Goal: Task Accomplishment & Management: Manage account settings

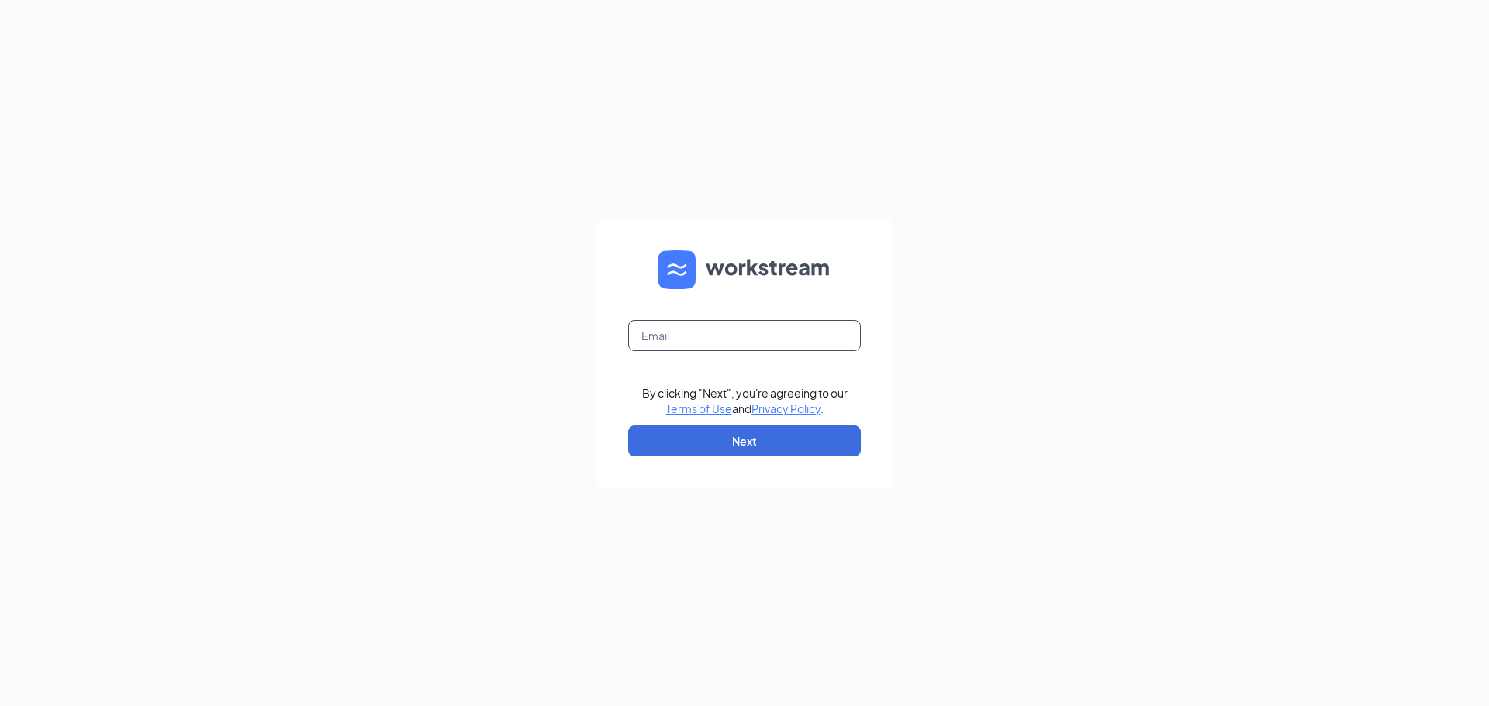
click at [728, 337] on input "text" at bounding box center [744, 335] width 233 height 31
type input "[EMAIL_ADDRESS][DOMAIN_NAME]"
click at [736, 450] on button "Next" at bounding box center [744, 441] width 233 height 31
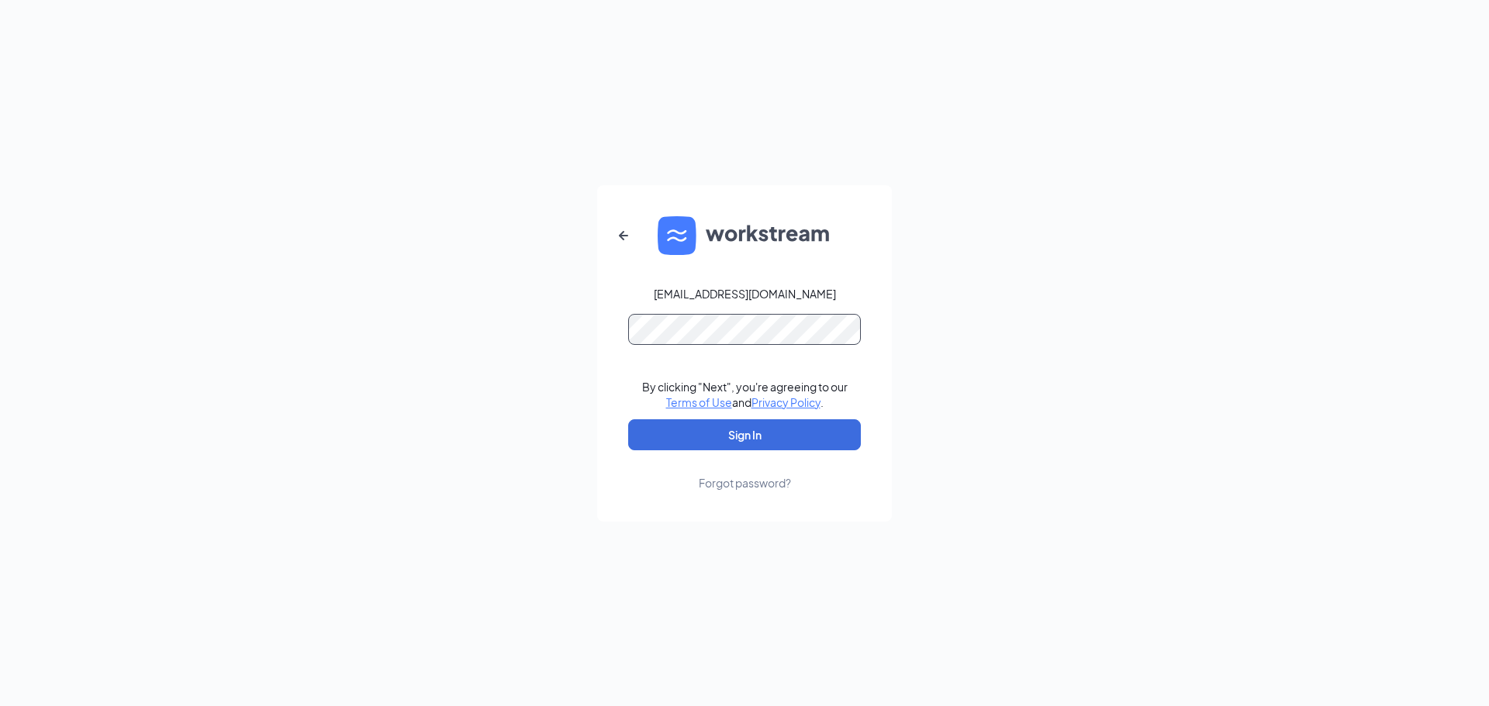
click at [628, 420] on button "Sign In" at bounding box center [744, 435] width 233 height 31
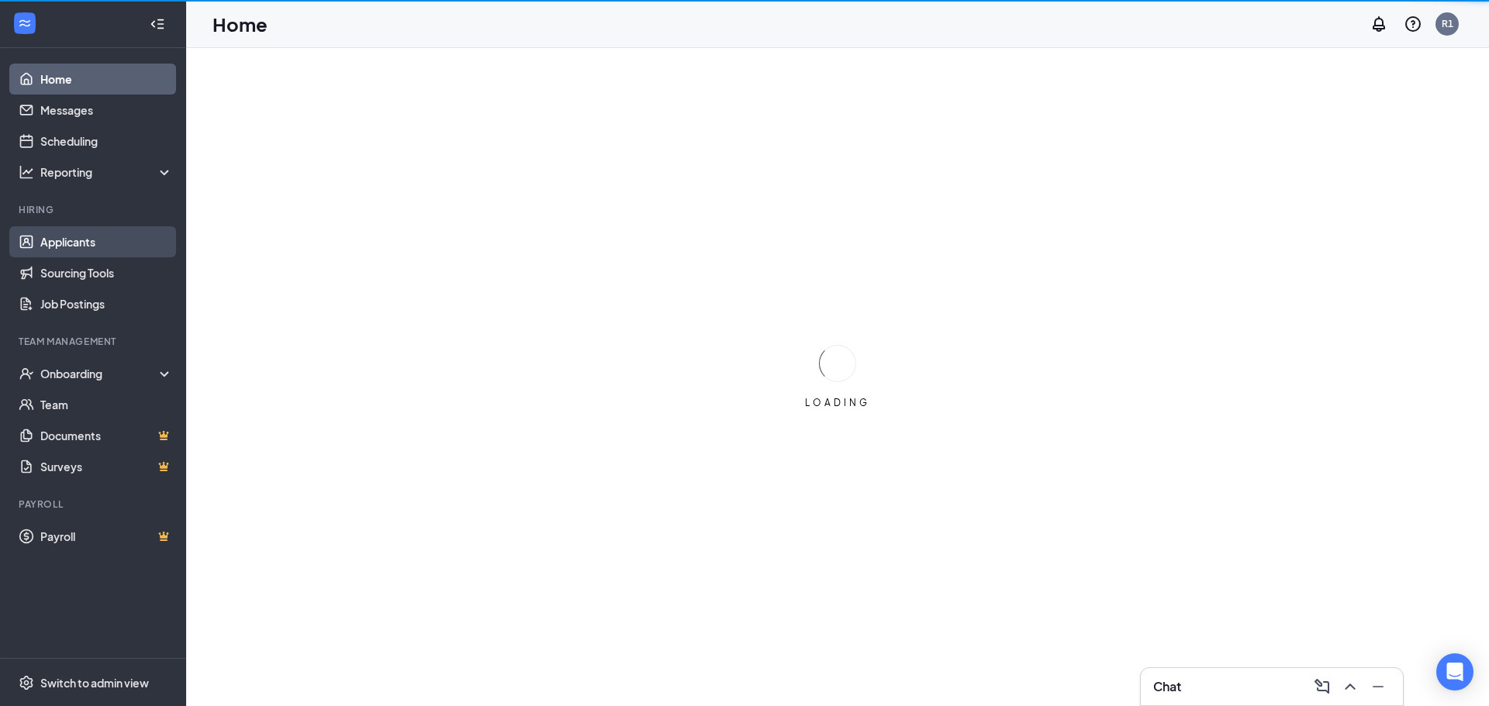
click at [80, 245] on link "Applicants" at bounding box center [106, 241] width 133 height 31
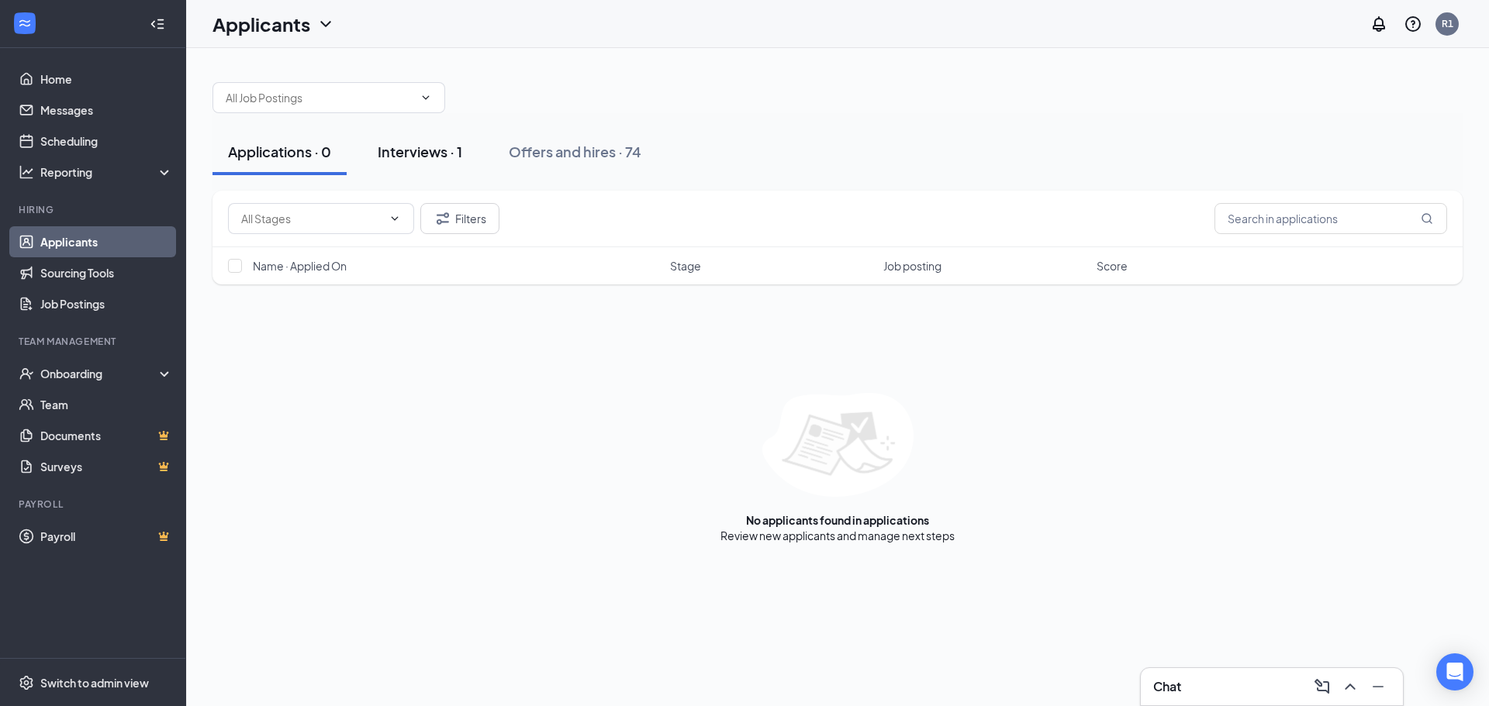
click at [423, 145] on div "Interviews · 1" at bounding box center [420, 151] width 85 height 19
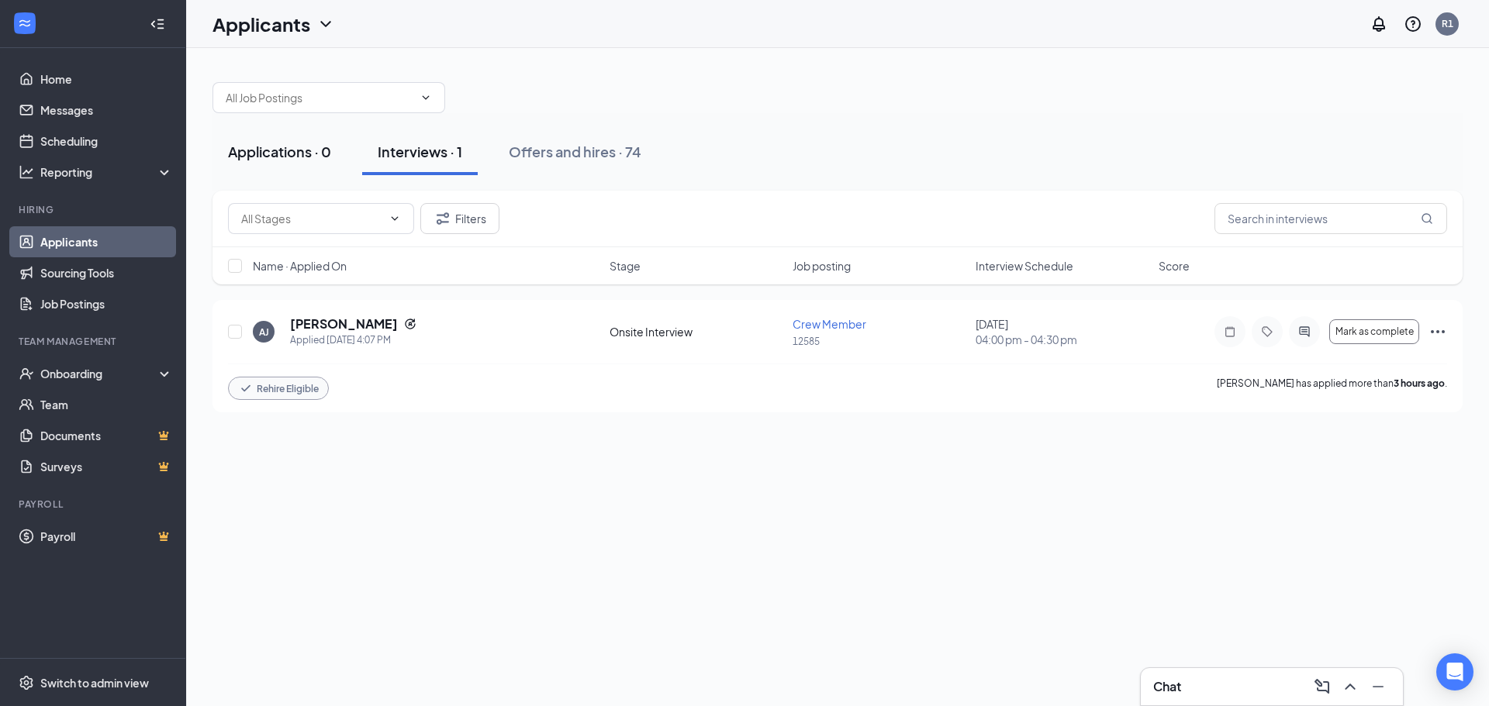
click at [267, 152] on div "Applications · 0" at bounding box center [279, 151] width 103 height 19
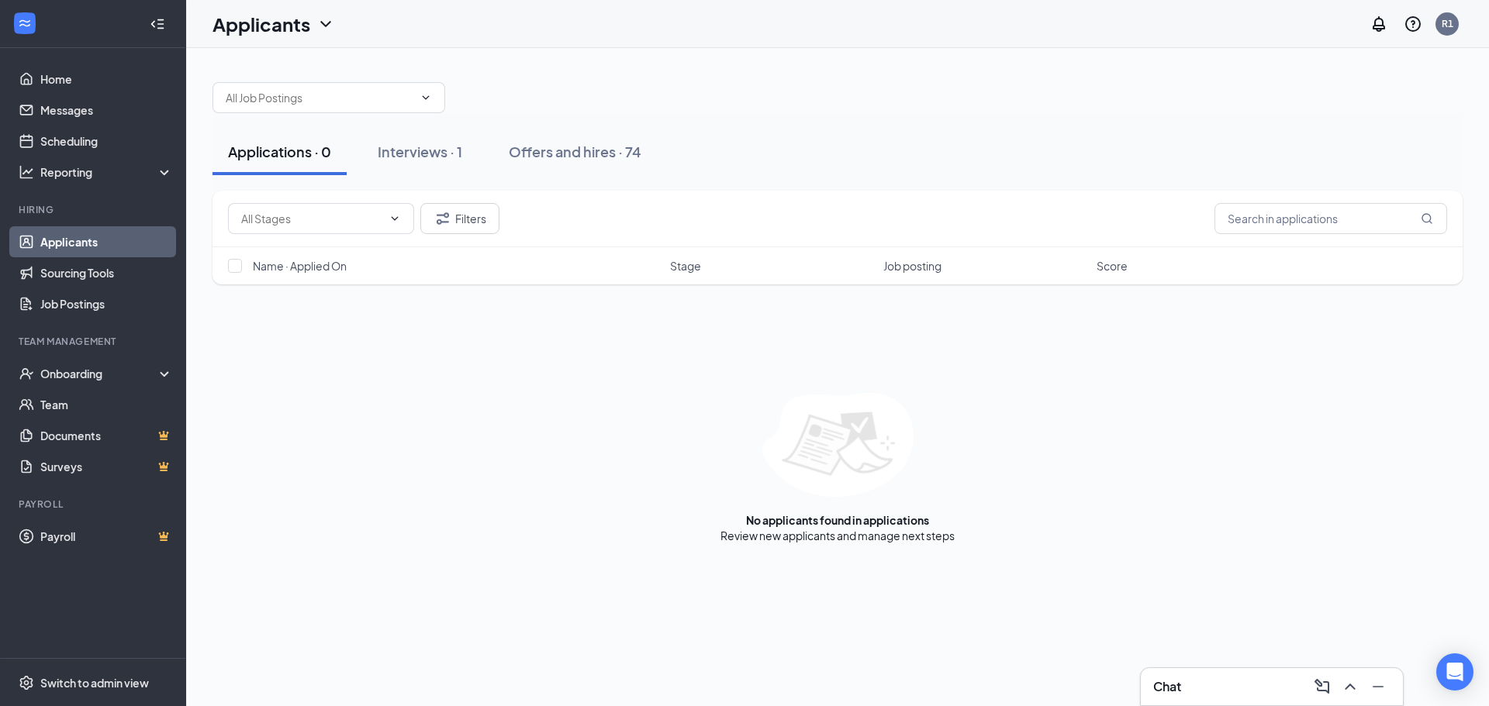
click at [63, 239] on link "Applicants" at bounding box center [106, 241] width 133 height 31
